Goal: Communication & Community: Answer question/provide support

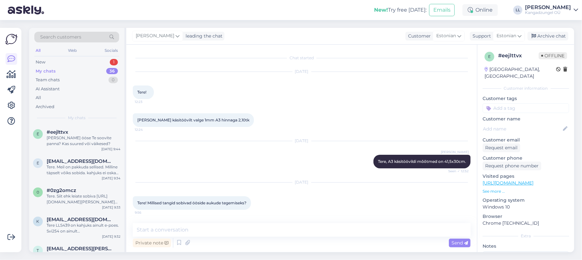
scroll to position [136, 0]
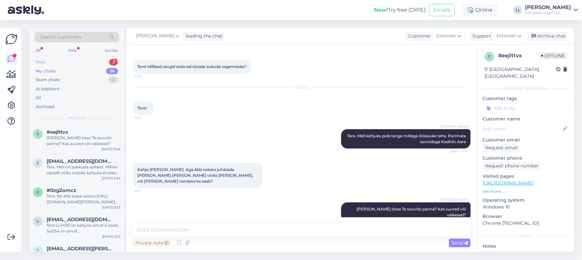
click at [99, 60] on div "New 2" at bounding box center [76, 62] width 85 height 9
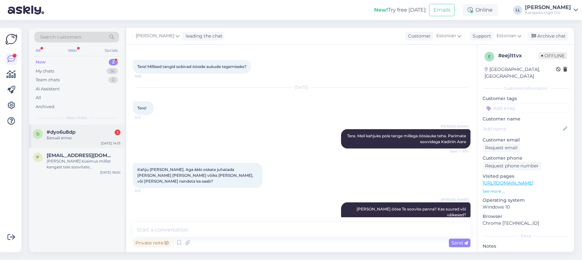
click at [90, 131] on div "#dyo6u8dp 1" at bounding box center [84, 132] width 74 height 6
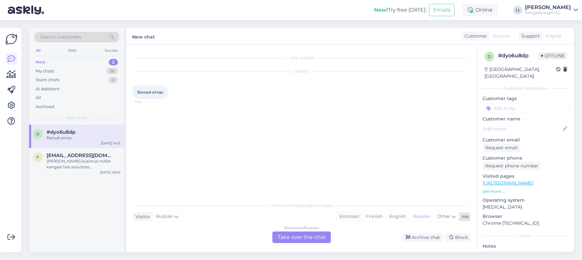
click at [351, 215] on div "Estonian" at bounding box center [349, 217] width 26 height 10
click at [298, 240] on div "Russian to Estonian Take over the chat" at bounding box center [302, 238] width 59 height 12
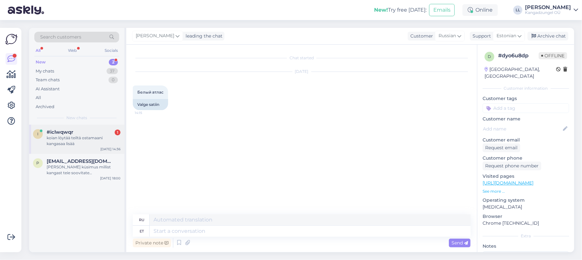
click at [49, 134] on span "#iclwqwqr" at bounding box center [60, 132] width 27 height 6
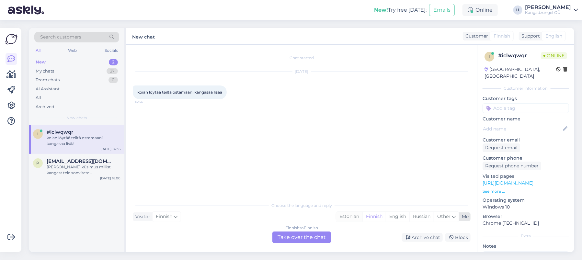
click at [350, 218] on div "Estonian" at bounding box center [349, 217] width 26 height 10
click at [303, 240] on div "Finnish to Estonian Take over the chat" at bounding box center [302, 238] width 59 height 12
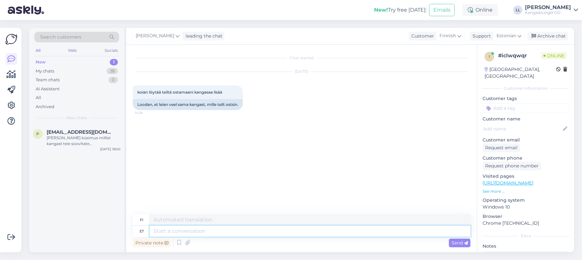
click at [291, 233] on textarea at bounding box center [310, 231] width 321 height 11
type textarea "Tere."
type textarea "Hei."
type textarea "Tere. Ja"
type textarea "Hei. Ja"
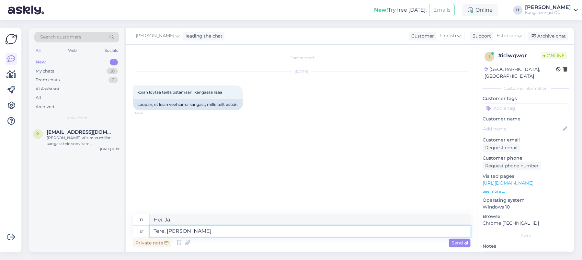
type textarea "Tere. [PERSON_NAME] k"
type textarea "Hei. Ja minkälaisia?"
type textarea "Tere. [PERSON_NAME] kangast te"
type textarea "Hei. Ja minkälaista kangasta?"
type textarea "Tere. [PERSON_NAME] kangast te"
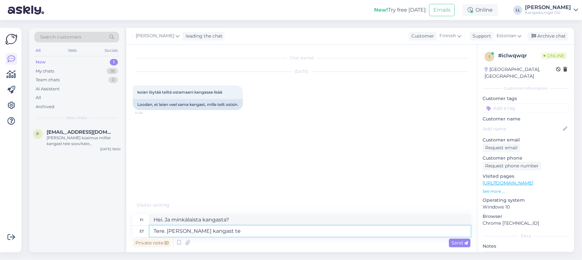
type textarea "Hei. Ja millaista kangasta käytät?"
type textarea "Tere. [PERSON_NAME] kangast te mõtlete?"
type textarea "Hei. Ja minkälaista kangasta olet ajatellut?"
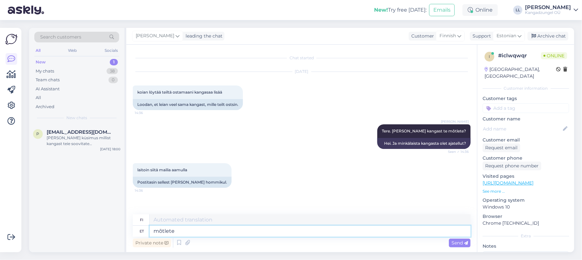
type textarea "mõtlete s"
type textarea "luulet"
type textarea "mõtlete seda"
type textarea "tarkoitatko sitä"
type textarea "mõtlete seda mööblikangast"
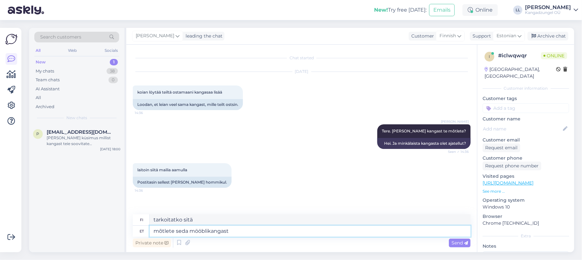
type textarea "tarkoitatko tätä huonekalukangasta"
type textarea "mõtlete seda mööblikangast?"
type textarea "Tarkoitatko tätä huonekalukangasta?"
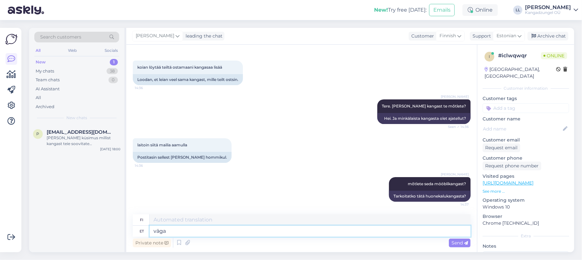
type textarea "väga"
type textarea "erittäin"
type textarea "v"
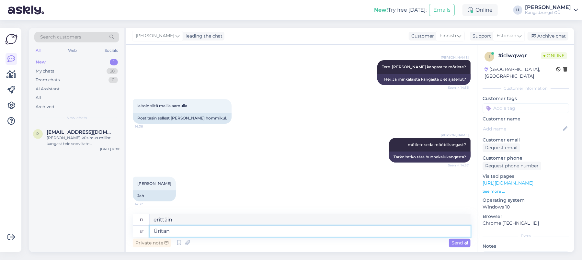
type textarea "Üritan"
type textarea "Yritän"
type textarea "Üritan [PERSON_NAME],aga p"
type textarea "Yritän löytää sitä, mutta"
type textarea "Üritan [PERSON_NAME],aga pilt"
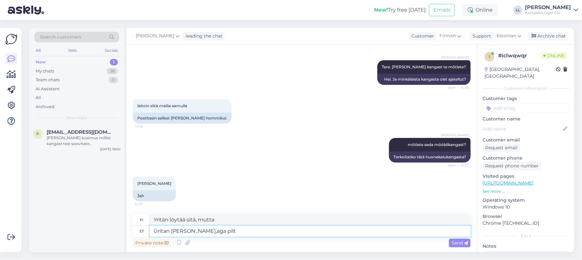
type textarea "Yritän löytää sitä, mutta kuva"
type textarea "Üritan [PERSON_NAME],aga pilt on"
type textarea "Yritän löytää sitä, mutta kuva on"
type textarea "Üritan [PERSON_NAME],aga pilt on päris"
type textarea "Yritän löytää sitä, mutta kuva on aito."
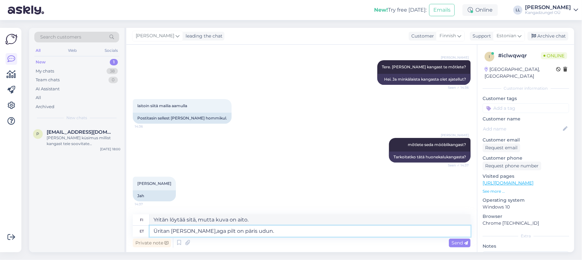
type textarea "Üritan [PERSON_NAME],aga pilt on päris udun."
type textarea "Yritän etsiä sitä, mutta kuva on todella sumea."
type textarea "Üritan [PERSON_NAME],aga pilt on päris udune."
type textarea "Yritän etsiä sitä, mutta kuva on aika sumea."
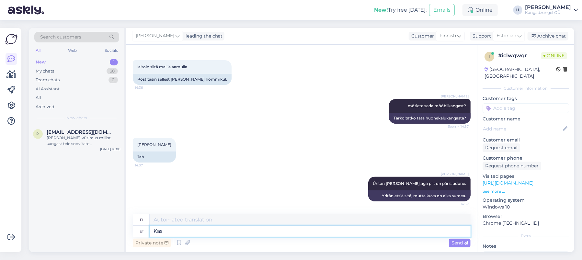
type textarea "Kas"
type textarea "On"
type textarea "Kas Teil"
type textarea "Onko sinulla"
type textarea "Kas Teil on ehk"
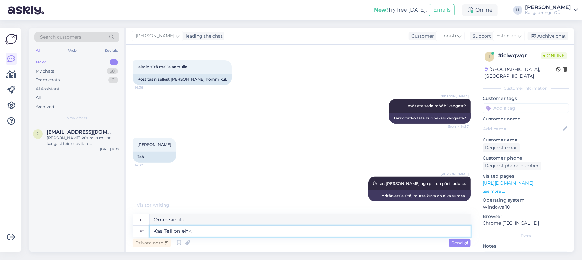
type textarea "Onko sinulla kenties"
type textarea "Kas Teil on"
type textarea "Onko sinulla"
type textarea "Kas"
type textarea "On"
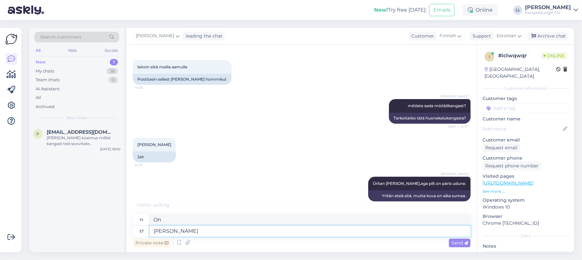
type textarea "[PERSON_NAME]"
type textarea "Kui te"
type textarea "Jos sinä"
type textarea "Kui te kaardiga"
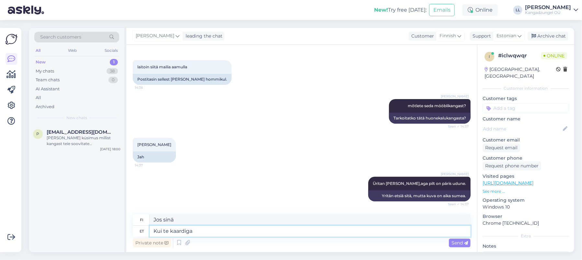
type textarea "[PERSON_NAME] käytät korttia"
type textarea "Kui te kaardiga maksite s"
type textarea "[PERSON_NAME] maksoit kortilla"
type textarea "Kui te kaardiga maksite siis ehk"
type textarea "[PERSON_NAME] maksoit kortilla, niin"
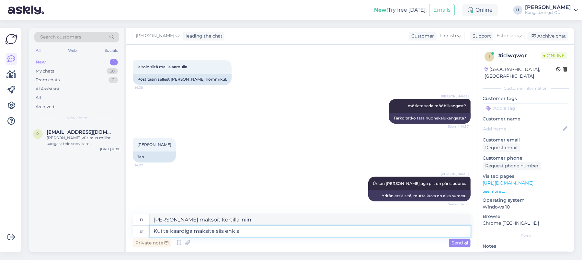
type textarea "Kui te kaardiga maksite siis ehk sa"
type textarea "[PERSON_NAME] maksoit kortilla, niin ehkä"
type textarea "Kui te kaardiga maksite siis ehk saate"
type textarea "[PERSON_NAME] maksoit kortilla, saatat saada"
type textarea "Kui te kaardiga maksite siis ehk saate pangaväljavõtte"
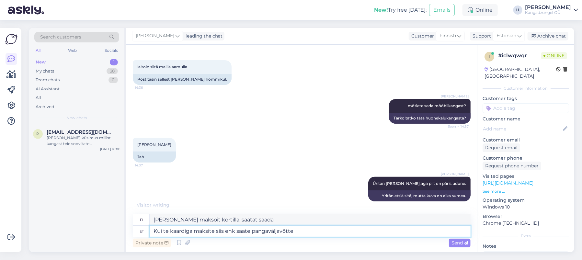
type textarea "[PERSON_NAME] maksoit kortilla, saatat saada tiliotteen."
type textarea "Kui te kaardiga maksite siis ehk saate pangaväljavõtte [PERSON_NAME]. Saaksin s…"
type textarea "[PERSON_NAME] maksoit kortilla, ehkä voisit saada tiliotteen. Minä saisin."
type textarea "Kui te kaardiga maksite siis ehk saate pangaväljavõtte [PERSON_NAME]. Saaksin s…"
type textarea "[PERSON_NAME] maksoit kortilla, ehkä saat tiliotteen. Silloin tietäisin."
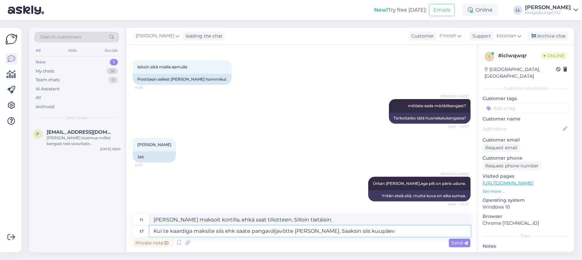
type textarea "Kui te kaardiga maksite siis ehk saate pangaväljavõtte [PERSON_NAME]. Saaksin s…"
type textarea "[PERSON_NAME] maksoit kortilla, ehkä saat tiliotteen. Silloin saisin päivämäärä…"
type textarea "Kui te kaardiga maksite siis ehk saate pangaväljavõtte [PERSON_NAME]. Saaksin s…"
type textarea "[PERSON_NAME] maksoit kortilla, ehkä saat tiliotteen. Silloin saisin treffit."
type textarea "Kui te kaardiga maksite siis ehk saate pangaväljavõtte [PERSON_NAME]. Saaksin s…"
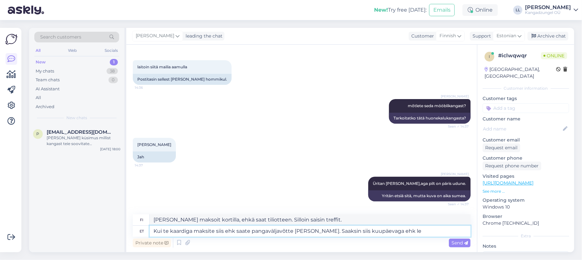
type textarea "[PERSON_NAME] maksoit kortilla, ehkä saat tiliotteen. Silloin [PERSON_NAME] tre…"
type textarea "Kui te kaardiga maksite siis ehk saate pangaväljavõtte [PERSON_NAME]. Saaksin s…"
type textarea "[PERSON_NAME] maksoit kortilla, ehkä saat tiliotteen. Silloin voisin ehkä löytä…"
type textarea "Kui te kaardiga maksite siis ehk saate pangaväljavõtte [PERSON_NAME]. Saaksin s…"
type textarea "[PERSON_NAME] maksoit kortilla, ehkä saat tiliotteen. Silloin voisin ehkä löytä…"
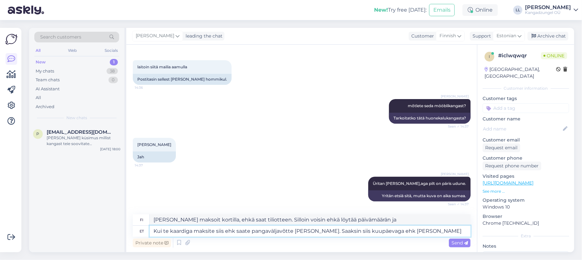
type textarea "Kui te kaardiga maksite siis ehk saate pangaväljavõtte [PERSON_NAME]. Saaksin s…"
type textarea "[PERSON_NAME] maksoit kortilla, ehkä [PERSON_NAME] tiliotteen. Silloin voisin l…"
type textarea "Kui te kaardiga maksite siis ehk saate pangaväljavõtte [PERSON_NAME]. Saaksin s…"
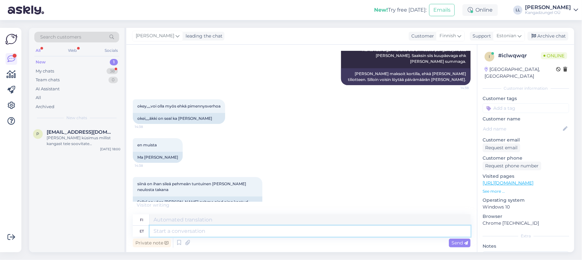
scroll to position [315, 0]
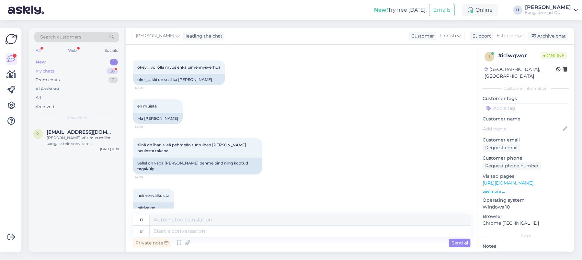
click at [98, 70] on div "My chats 38" at bounding box center [76, 71] width 85 height 9
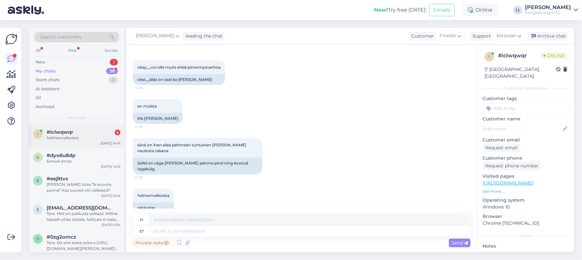
click at [81, 137] on div "helmenvalkoista" at bounding box center [84, 138] width 74 height 6
click at [241, 236] on textarea at bounding box center [310, 231] width 321 height 11
type textarea "Kui l"
type textarea "[PERSON_NAME]"
type textarea "Kui laikangas"
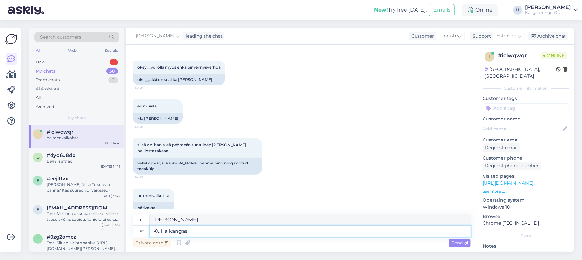
type textarea "[PERSON_NAME] on löysä"
type textarea "[PERSON_NAME]"
type textarea "Kuinka [PERSON_NAME]"
type textarea "[PERSON_NAME] o"
type textarea "Kuinka leveää [PERSON_NAME] on?"
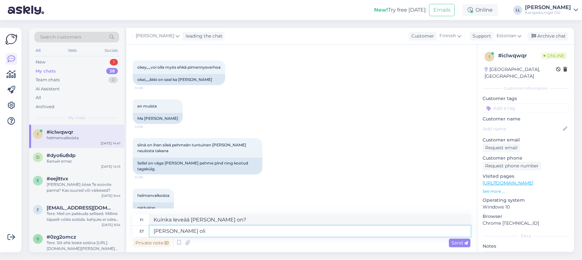
type textarea "[PERSON_NAME] oli"
type textarea "Kuinka leveää [PERSON_NAME] oli?"
type textarea "[PERSON_NAME] oli ?"
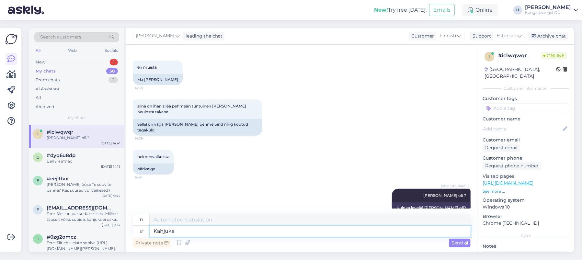
type textarea "Kahjuks"
type textarea "Valitettavasti"
type textarea "Kahjuks tundub,et m"
type textarea "Valitettavasti näyttää siltä, ​​[PERSON_NAME]"
type textarea "Kahjuks tundub,et mei"
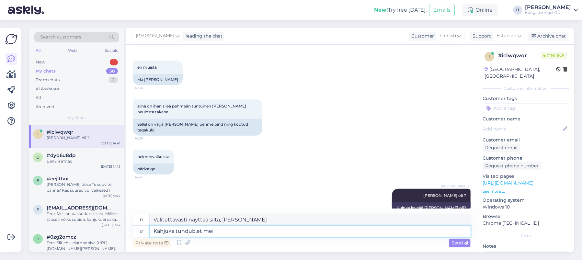
type textarea "Valitettavasti näyttää siltä, ​​[PERSON_NAME] me"
type textarea "Kahjuks tundub,et [PERSON_NAME] o"
type textarea "Valitettavasti näyttää siltä, ​​ettei meillä ole"
type textarea "Kahjuks tundub,et [PERSON_NAME] [PERSON_NAME]"
type textarea "Valitettavasti näyttää siltä, ​​ettei meillä sitä ole."
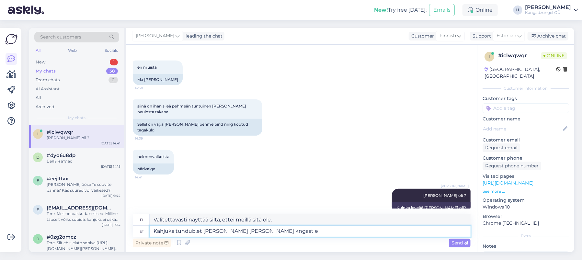
type textarea "Kahjuks tundub,et [PERSON_NAME] [PERSON_NAME] kngast en"
type textarea "Valitettavasti näyttää siltä, ​​ettei meillä ole sitä kenkää."
type textarea "Kahjuks tundub,et [PERSON_NAME] [PERSON_NAME] kngast enam."
type textarea "Valitettavasti näyttää siltä, ​​ettei meillä ole enää tätä kenkää."
type textarea "Kahjuks tundub,et [PERSON_NAME] [PERSON_NAME] kngast enam. Poesd"
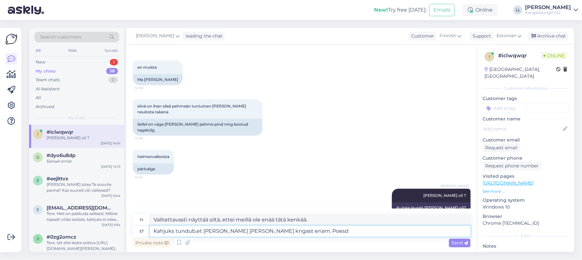
type textarea "Valitettavasti näyttää siltä, ​​ettei meillä ole enää tätä kenkää varastossa."
type textarea "Kahjuks tundub,et [PERSON_NAME] [PERSON_NAME] kngast enam. Poed ka"
type textarea "Valitettavasti näyttää siltä, ​​ettei meillä enää ole tätä kenkää. [GEOGRAPHIC_…"
type textarea "Kahjuks tundub,et [PERSON_NAME] [PERSON_NAME] kngast enam. Poed ka ei"
type textarea "Valitettavasti näyttää siltä, ​​ettei meillä enää ole tätä kenkää. Myös kaupois…"
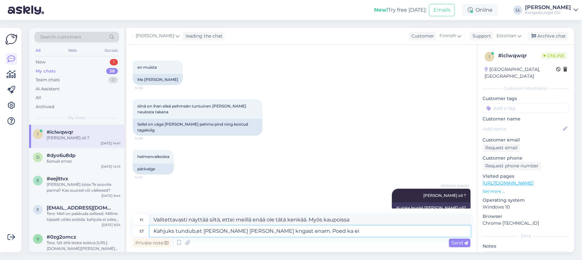
type textarea "Kahjuks tundub,et [PERSON_NAME] [PERSON_NAME] kngast enam. Poed ka ei"
type textarea "Valitettavasti näyttää siltä, ​​ettei meillä enää ole tätä kenkää. Eikä kaupoil…"
type textarea "Kahjuks tundub,et [PERSON_NAME] [PERSON_NAME] kngast enam. Poed ka ei tuvasta s"
type textarea "Valitettavasti näyttää siltä, ​​ettei meillä enää ole tätä kenkää. Kaupat [PERS…"
type textarea "Kahjuks tundub,et [PERSON_NAME] [PERSON_NAME] kngast enam. Poed ka ei tuvasta s…"
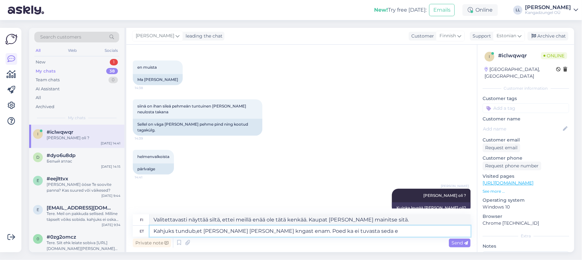
type textarea "Valitettavasti näyttää siltä, ​​ettei meillä enää ole tätä kenkää. Eivätkä liik…"
type textarea "Kahjuks tundub,et [PERSON_NAME] [PERSON_NAME] kngast enam. Poed ka ei tuvasta s…"
type textarea "Valitettavasti näyttää siltä, ​​ettei meillä enää ole tätä kenkää. Kaupatkaan e…"
type textarea "Kahjuks tundub,et [PERSON_NAME] [PERSON_NAME] kngast enam. Poed ka ei tuvasta s…"
type textarea "Valitettavasti näyttää siltä, ​​ettei meillä ole enää tätä kenkää. Kaupat [PERS…"
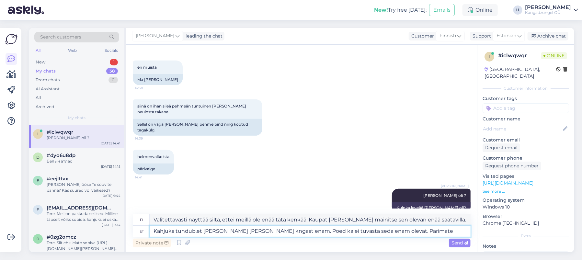
type textarea "Kahjuks tundub,et [PERSON_NAME] [PERSON_NAME] kngast enam. Poed ka ei tuvasta s…"
type textarea "Valitettavasti näyttää siltä, ​​ettei meillä enää ole tätä kenkää. Kaupat [PERS…"
type textarea "Kahjuks tundub,et [PERSON_NAME] [PERSON_NAME] kngast enam. Poed ka ei tuvasta s…"
type textarea "Valitettavasti näyttää siltä, ​​ettei meillä enää ole tätä kenkää. Kaupat [PERS…"
type textarea "Kahjuks tundub,et [PERSON_NAME] [PERSON_NAME] kngast enam. Poed ka ei tuvasta s…"
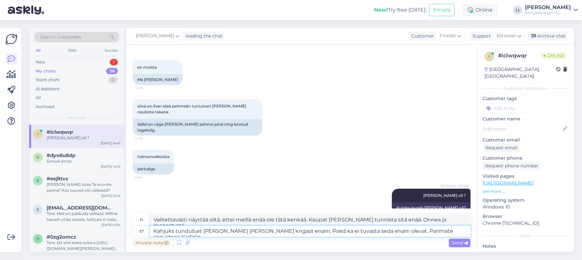
type textarea "Valitettavasti näyttää siltä, ​​ettei meillä enää ole tätä kenkää. Kaupat [PERS…"
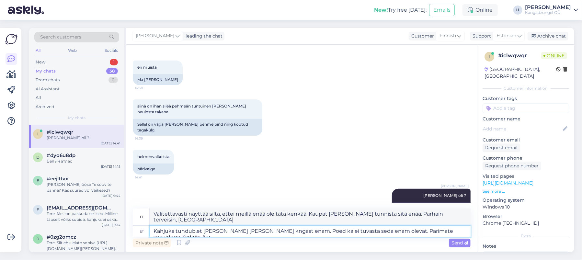
type textarea "Kahjuks tundub,et [PERSON_NAME] [PERSON_NAME] kngast enam. Poed ka ei tuvasta s…"
type textarea "Valitettavasti näyttää siltä, ​​ettei meillä enää ole tätä kenkää. Kaupat [PERS…"
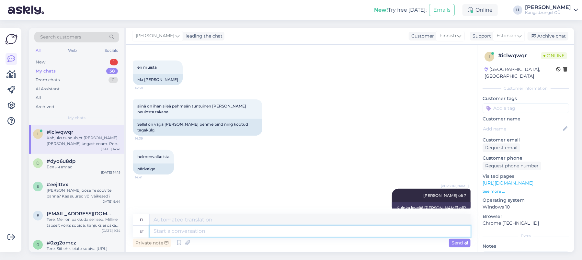
scroll to position [410, 0]
